Goal: Book appointment/travel/reservation

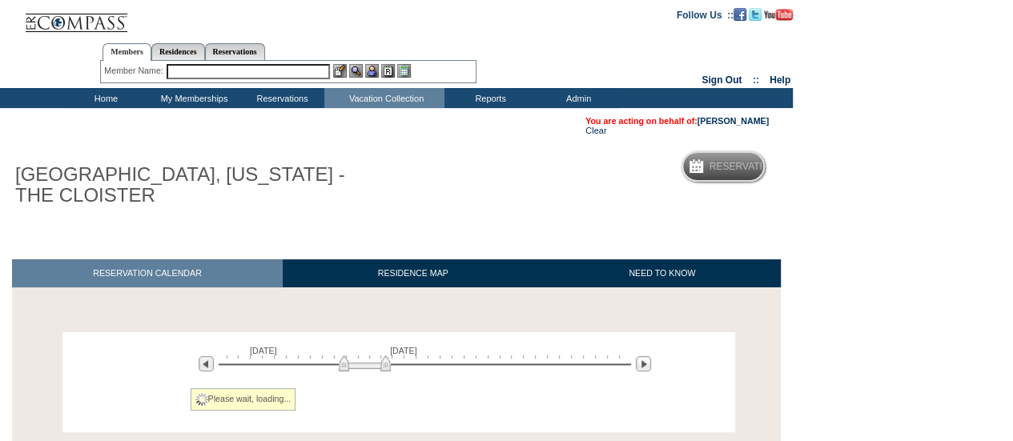
scroll to position [123, 0]
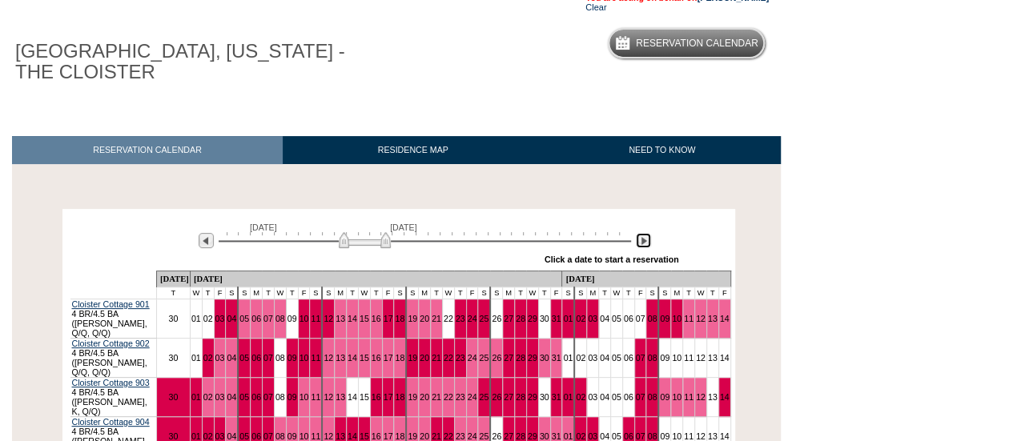
click at [640, 247] on img at bounding box center [643, 240] width 15 height 15
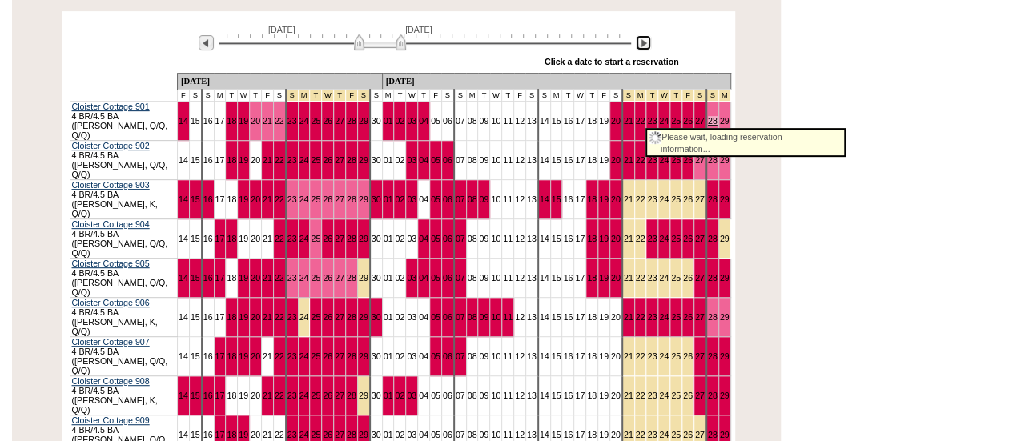
scroll to position [322, 0]
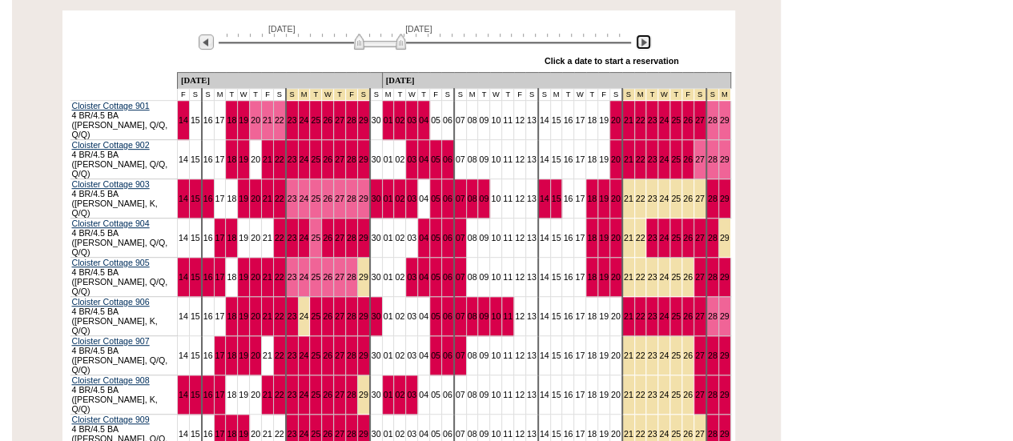
click at [645, 42] on img at bounding box center [643, 41] width 15 height 15
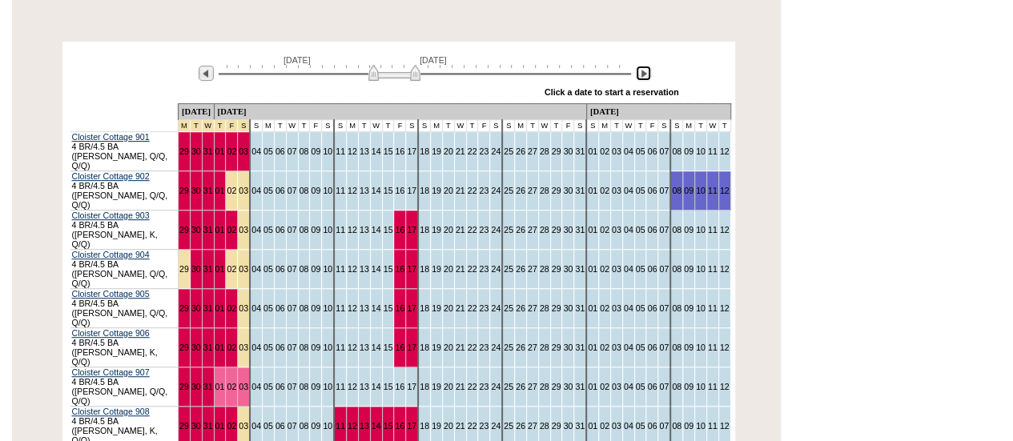
scroll to position [294, 0]
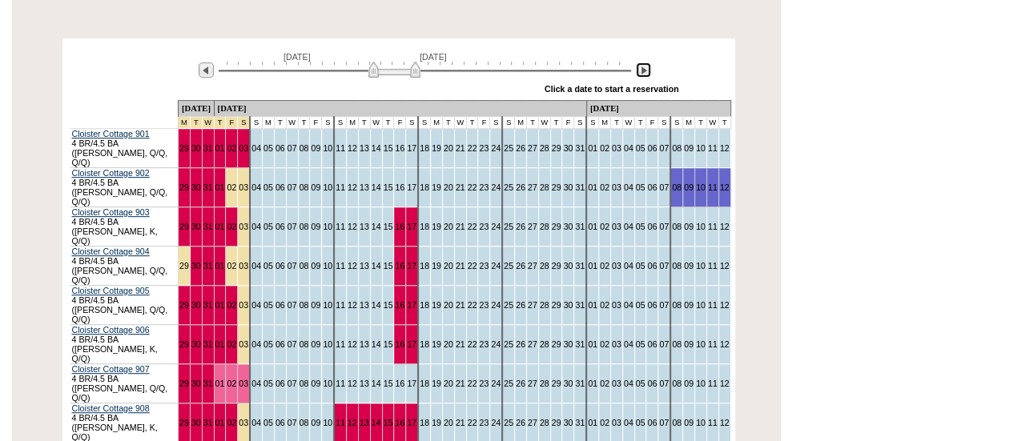
click at [644, 74] on img at bounding box center [643, 69] width 15 height 15
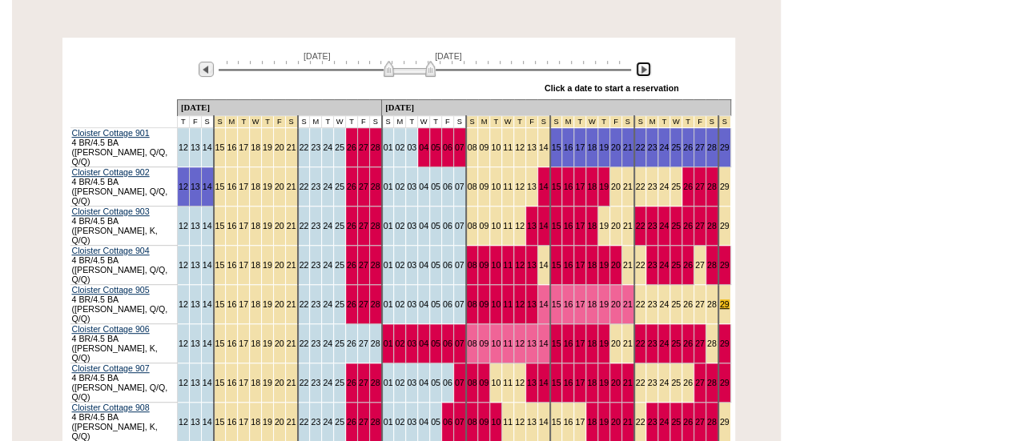
scroll to position [307, 0]
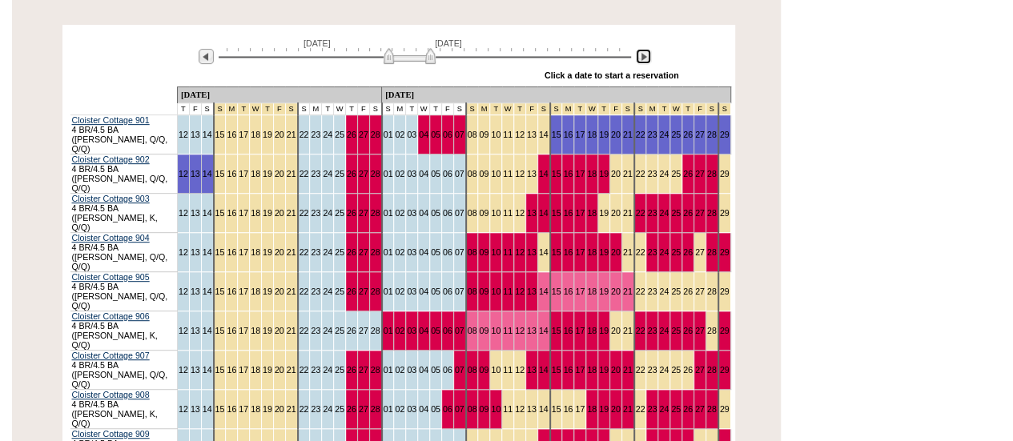
click at [642, 58] on img at bounding box center [643, 56] width 15 height 15
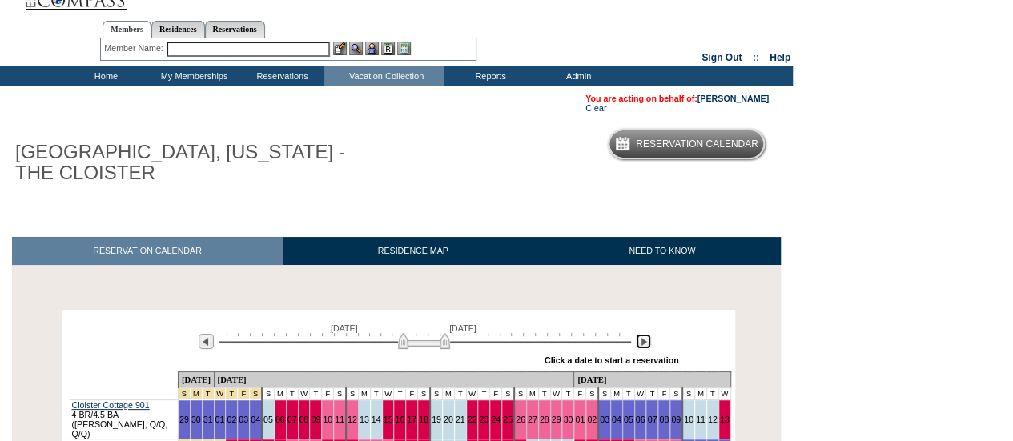
scroll to position [0, 0]
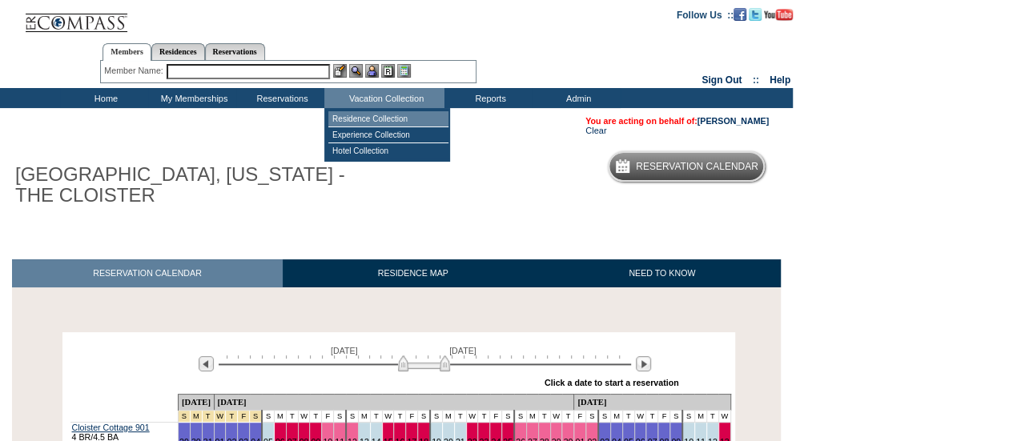
click at [386, 123] on td "Residence Collection" at bounding box center [388, 119] width 120 height 16
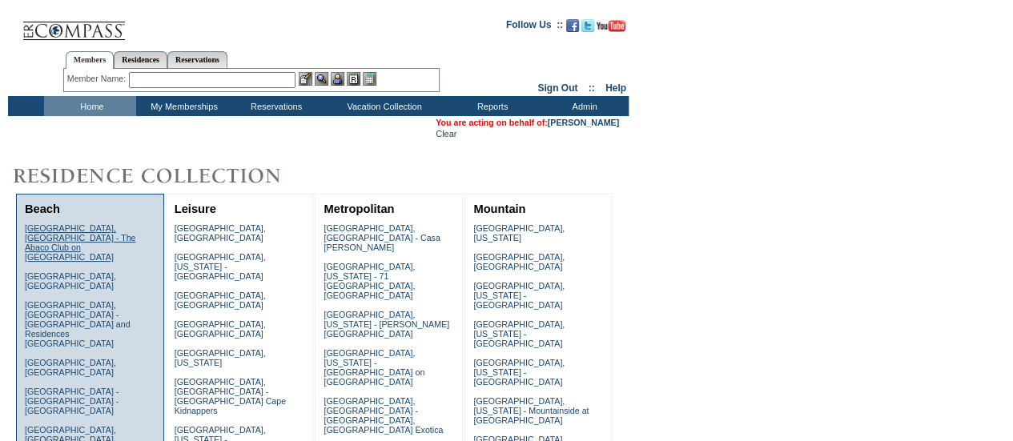
click at [50, 235] on link "[GEOGRAPHIC_DATA], [GEOGRAPHIC_DATA] - The Abaco Club on [GEOGRAPHIC_DATA]" at bounding box center [80, 242] width 111 height 38
